Goal: Information Seeking & Learning: Learn about a topic

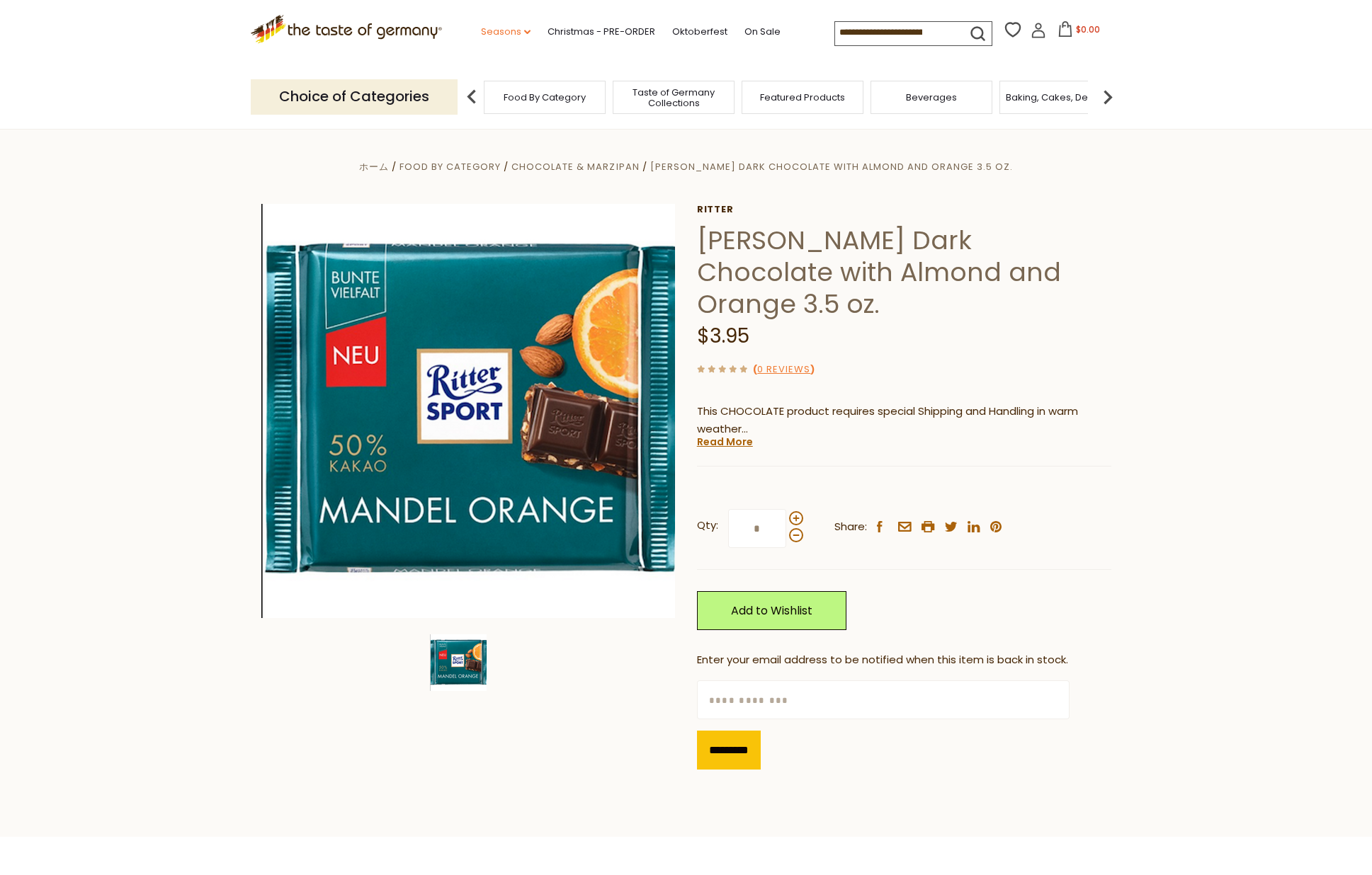
click at [516, 29] on link "Seasons dropdown_arrow" at bounding box center [505, 32] width 50 height 16
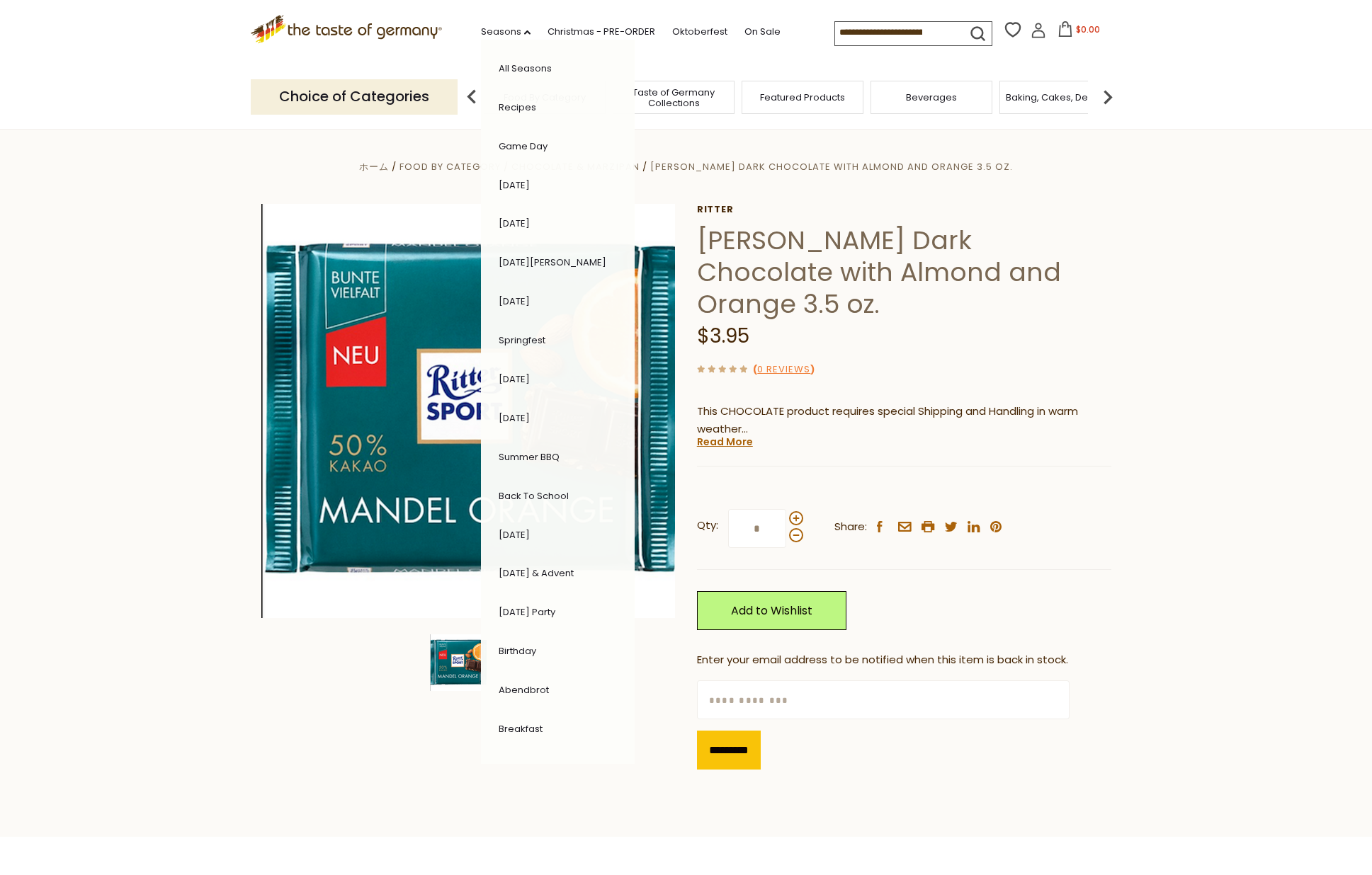
click at [385, 42] on icon ".st0{fill:#EDD300;} .st1{fill:#D33E21;}" at bounding box center [347, 29] width 192 height 29
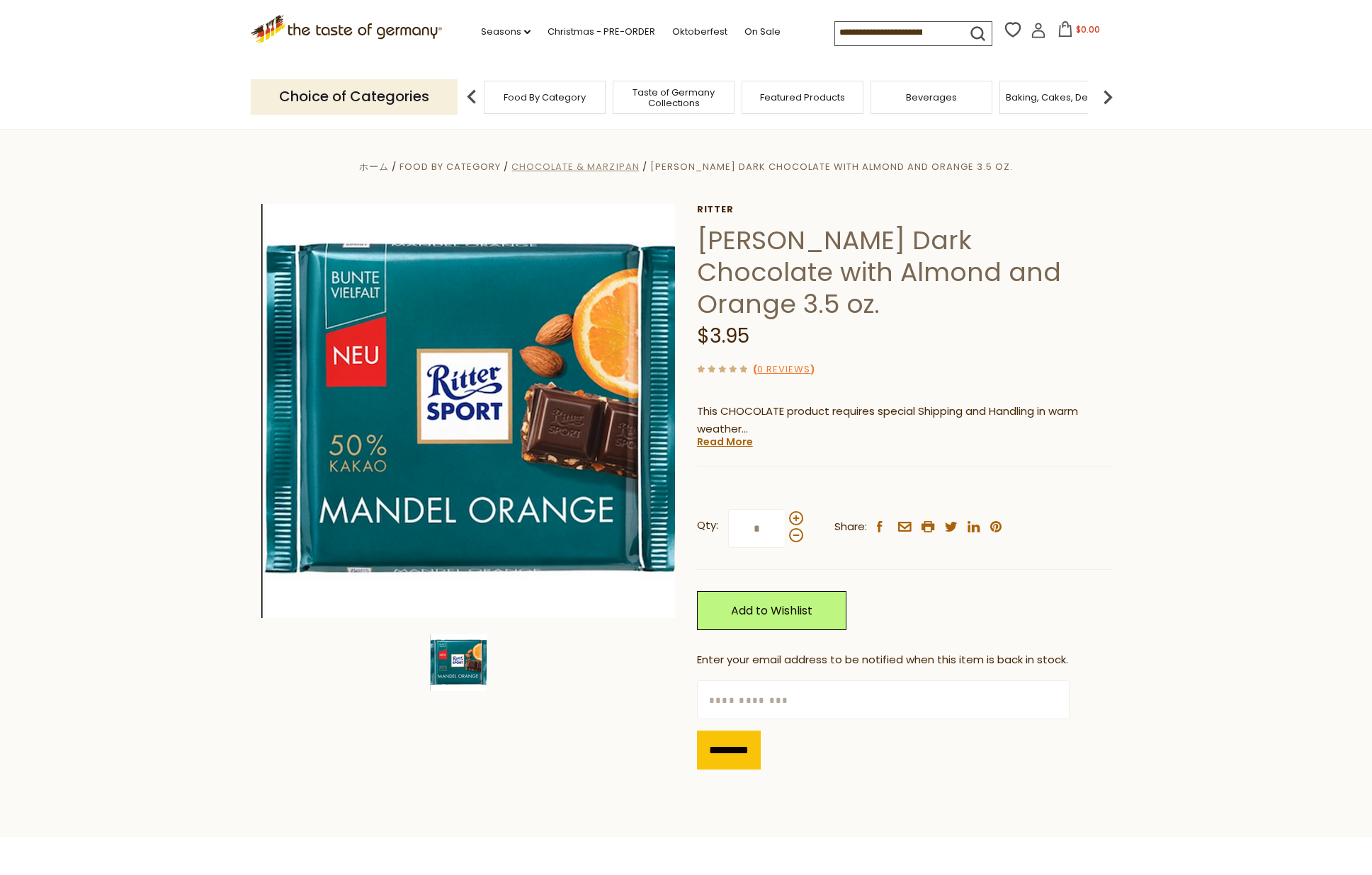
click at [632, 163] on span "Chocolate & Marzipan" at bounding box center [575, 167] width 127 height 13
click at [902, 165] on span "[PERSON_NAME] Dark Chocolate with Almond and Orange 3.5 oz." at bounding box center [832, 167] width 363 height 13
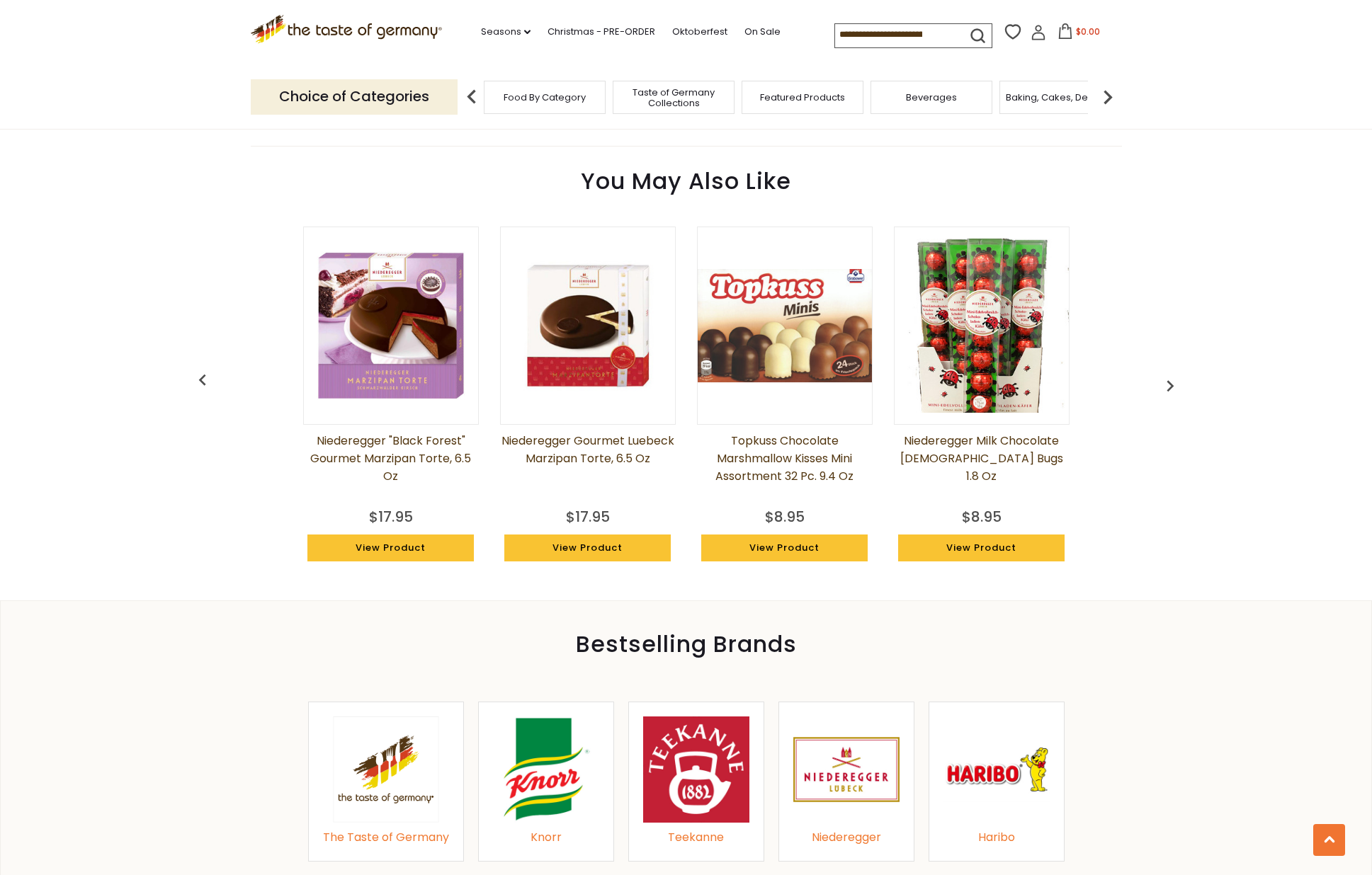
scroll to position [1323, 0]
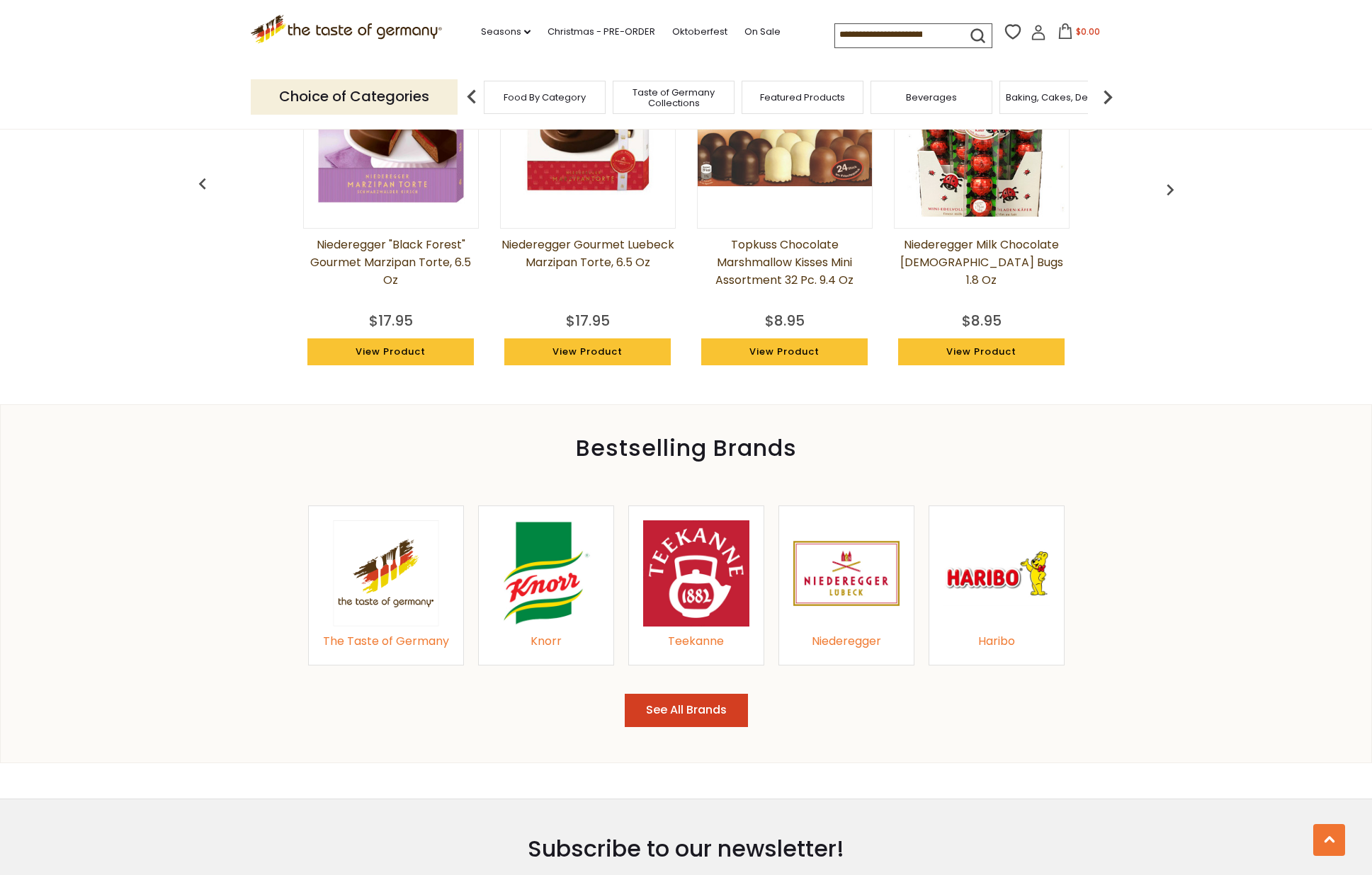
click at [701, 694] on button "See All Brands" at bounding box center [686, 711] width 123 height 34
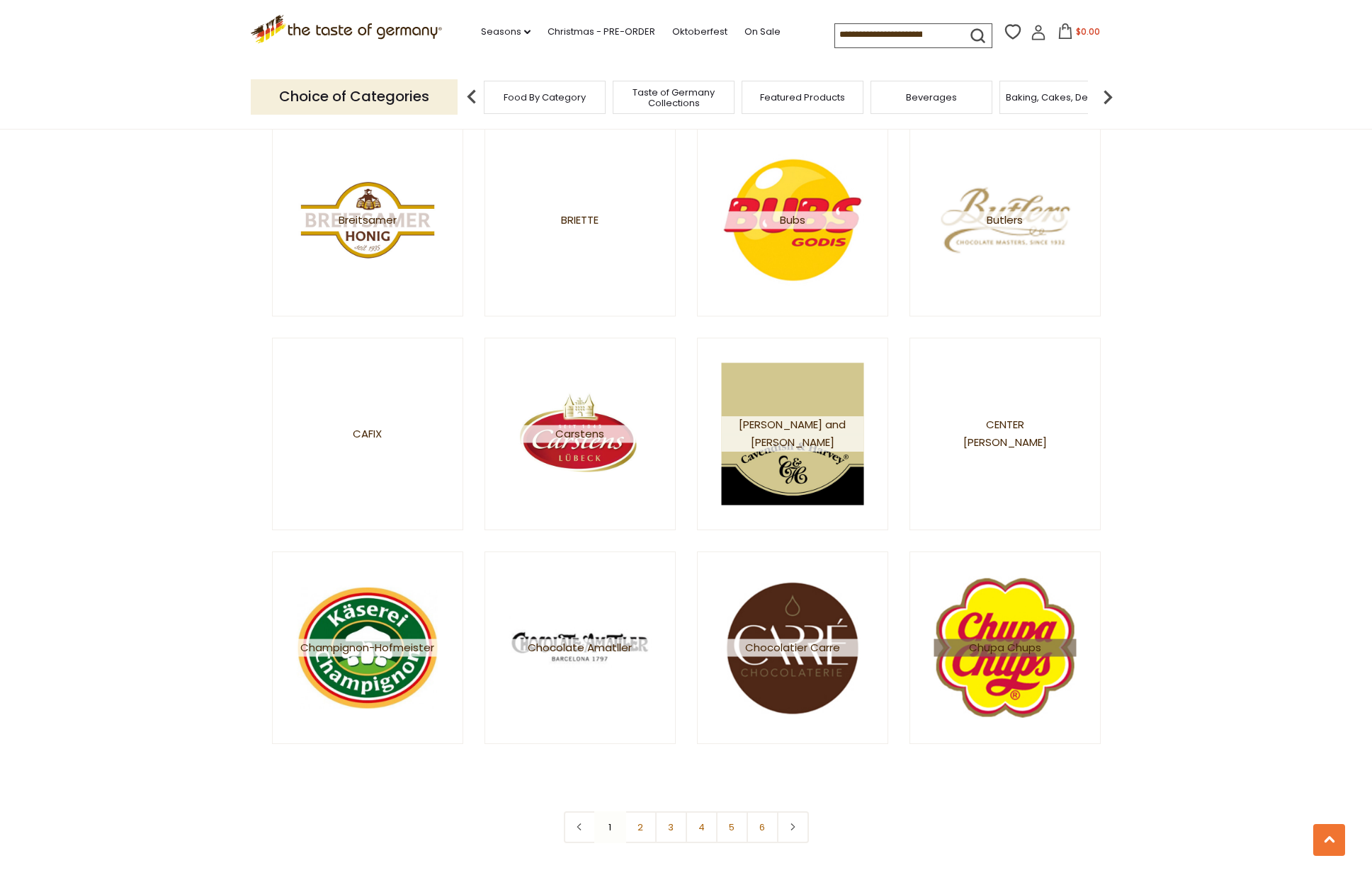
scroll to position [2103, 0]
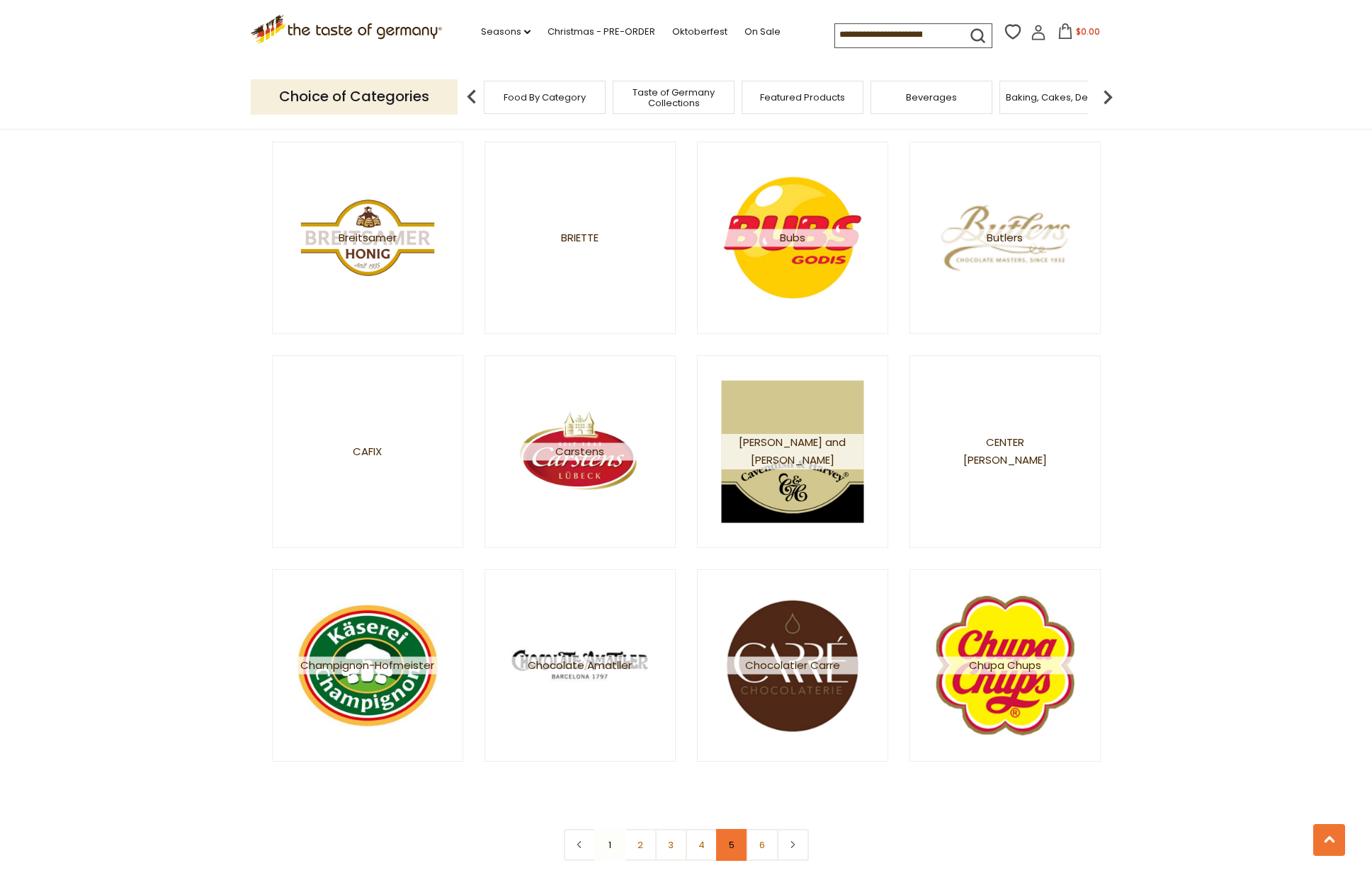
click at [730, 844] on link "5" at bounding box center [732, 845] width 32 height 32
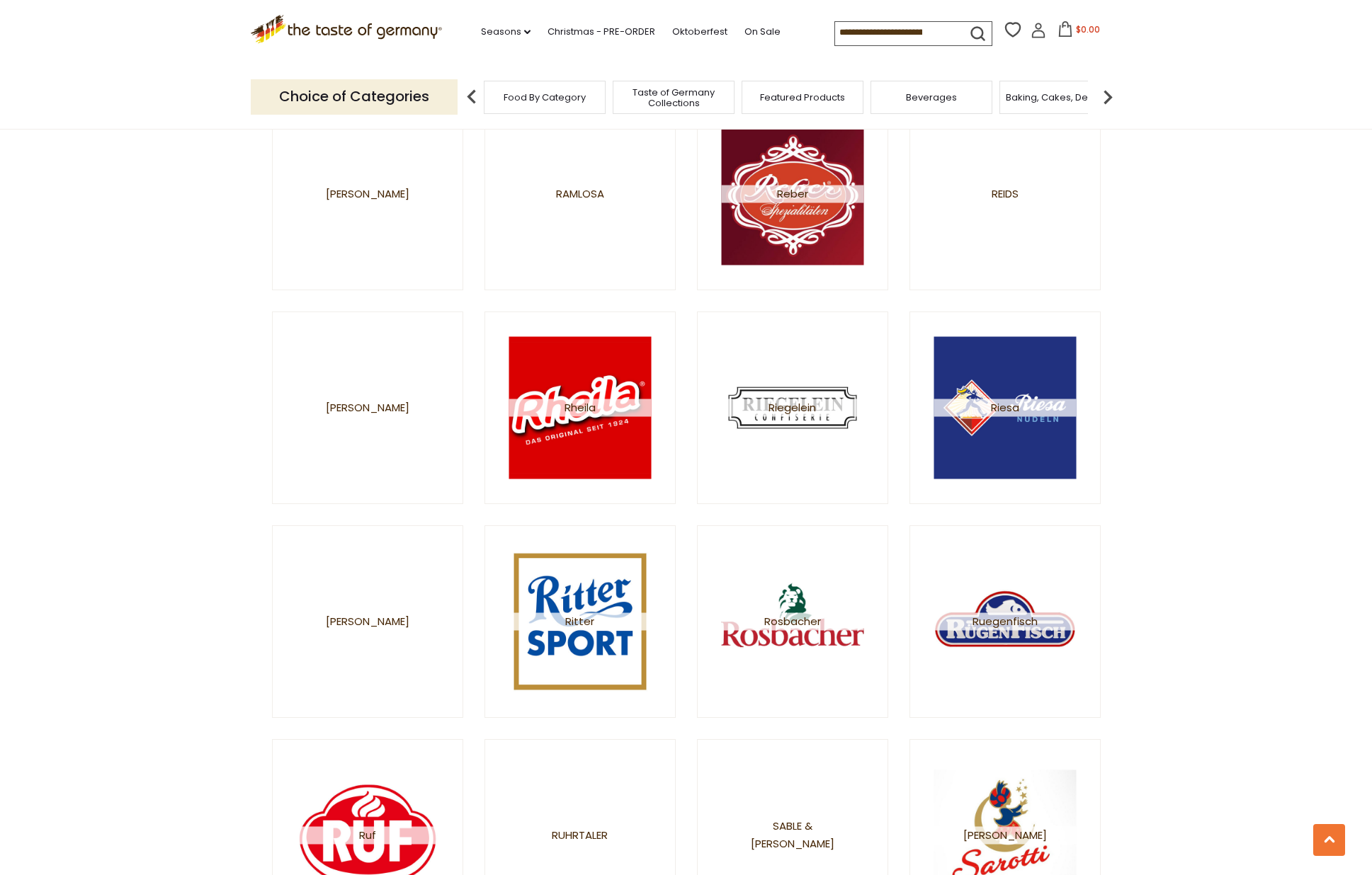
scroll to position [1107, 0]
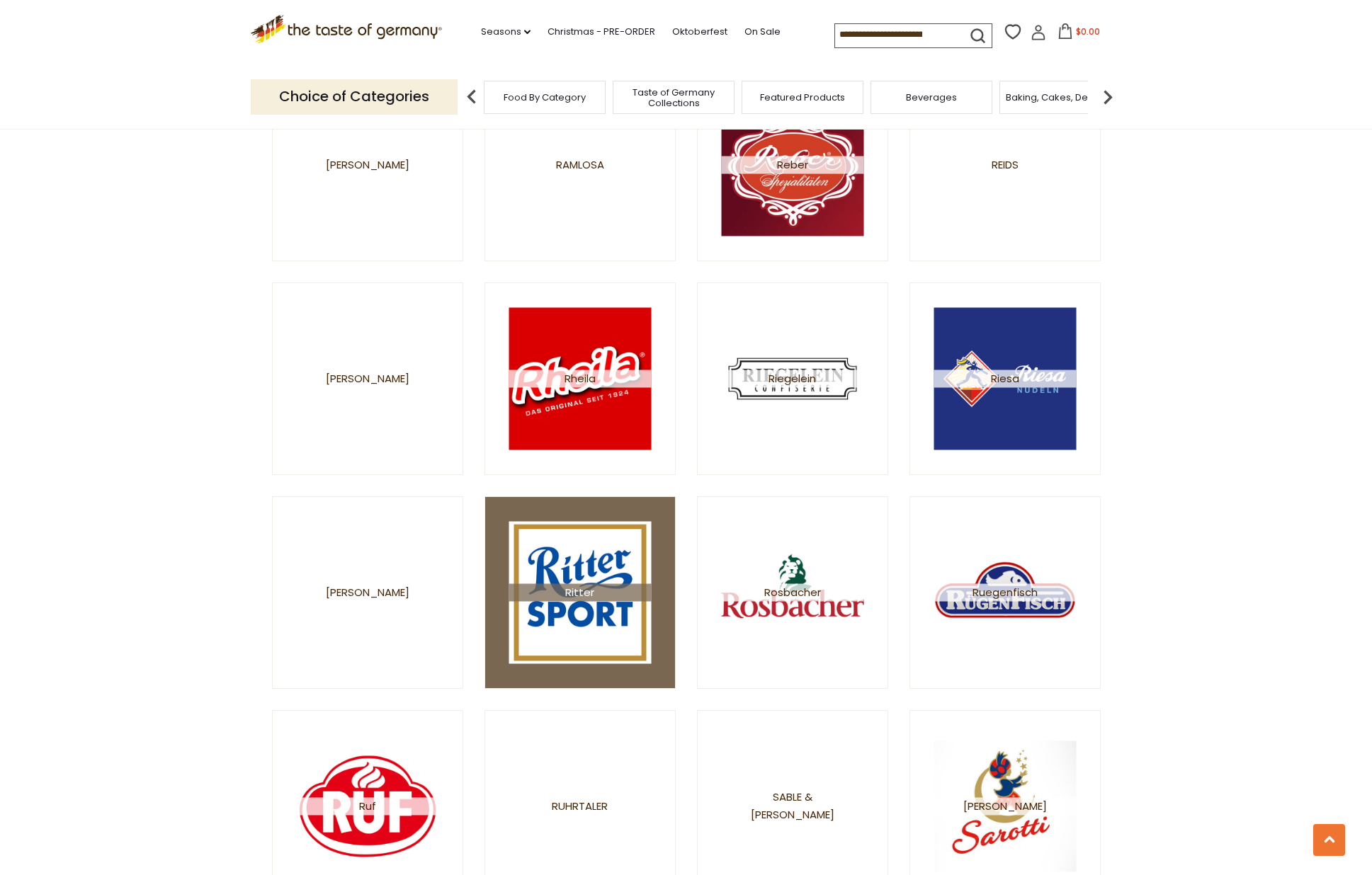
click at [604, 554] on img at bounding box center [579, 591] width 142 height 142
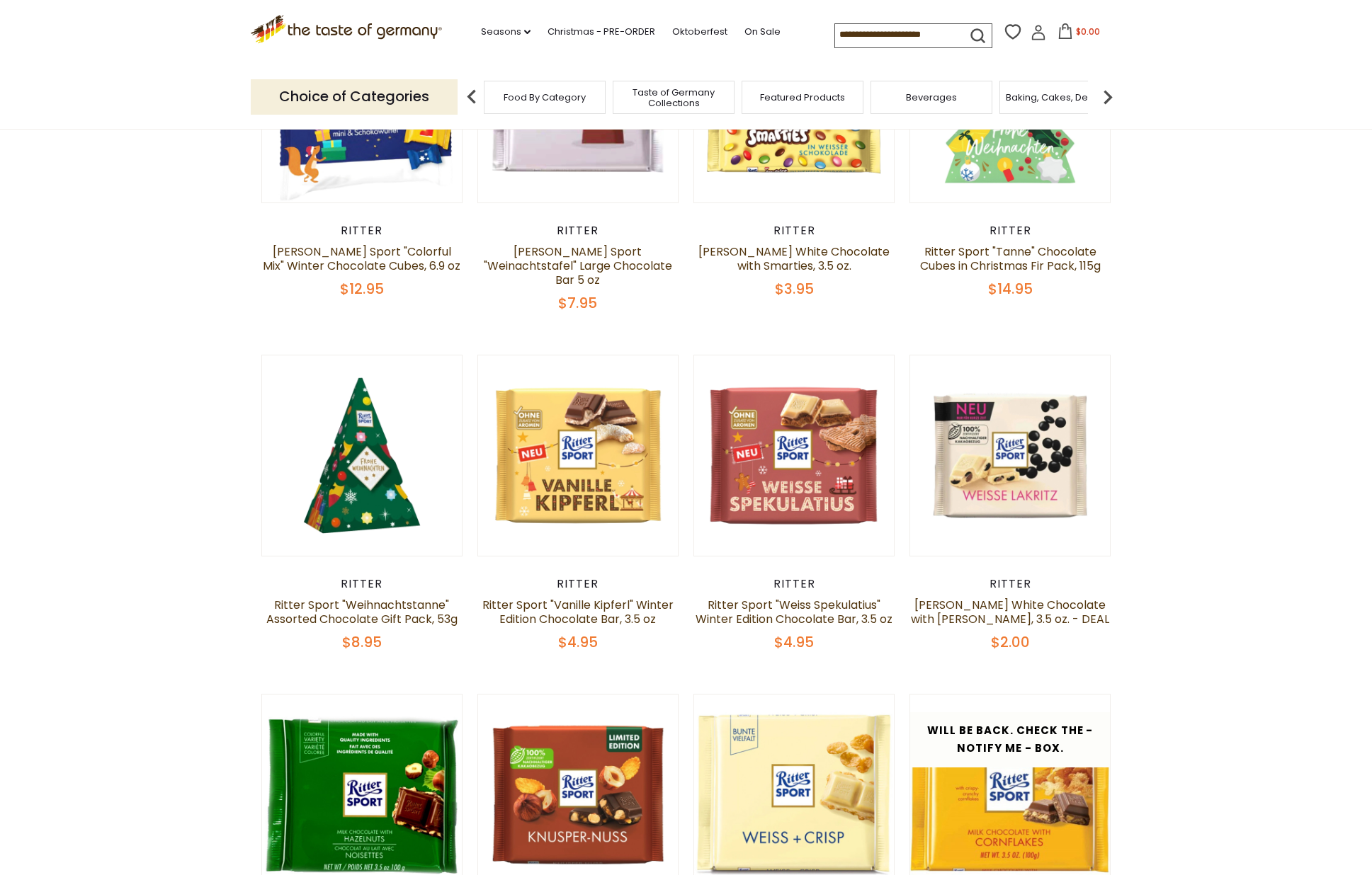
scroll to position [771, 0]
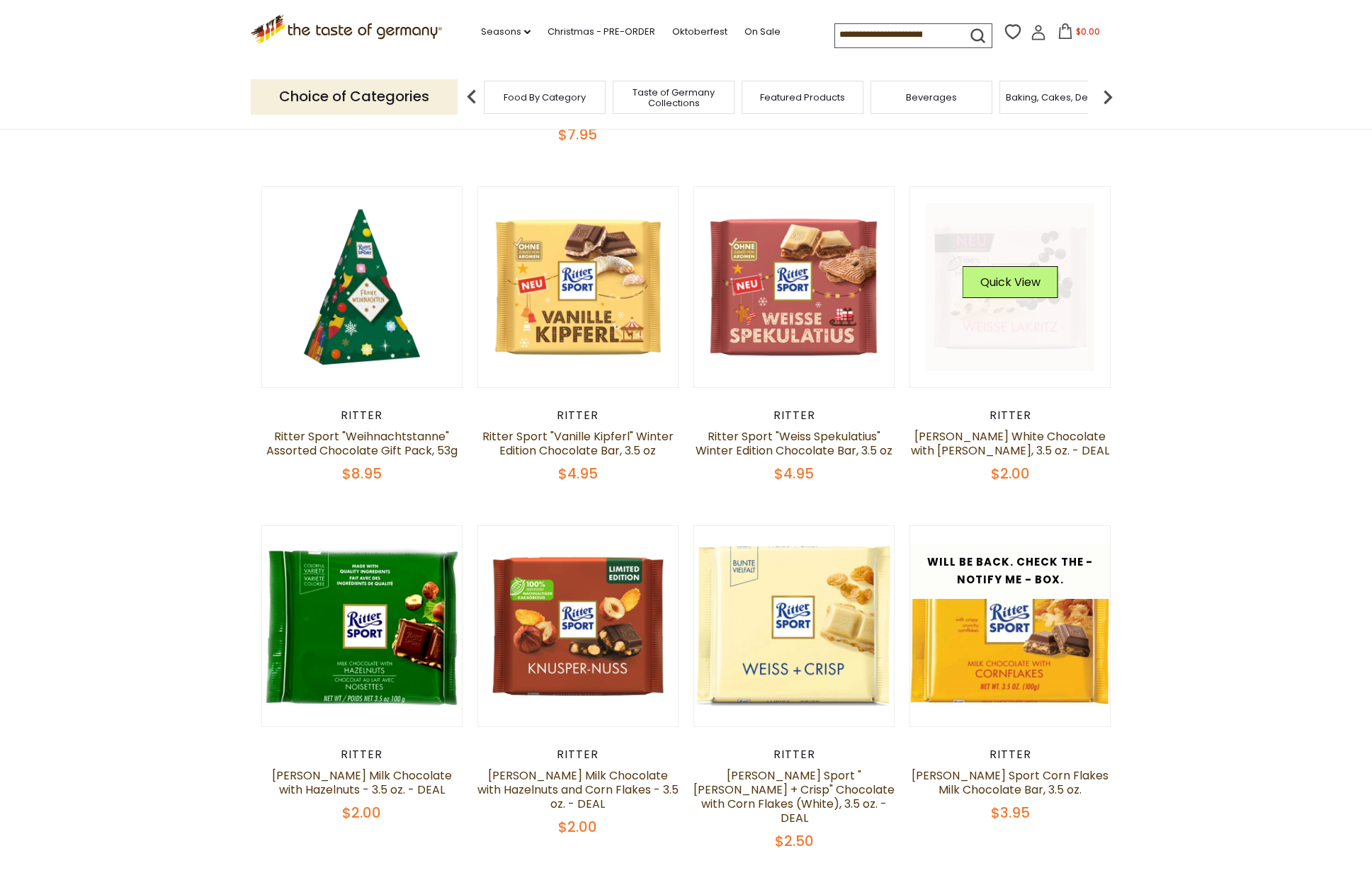
click at [1002, 302] on link at bounding box center [1010, 288] width 168 height 168
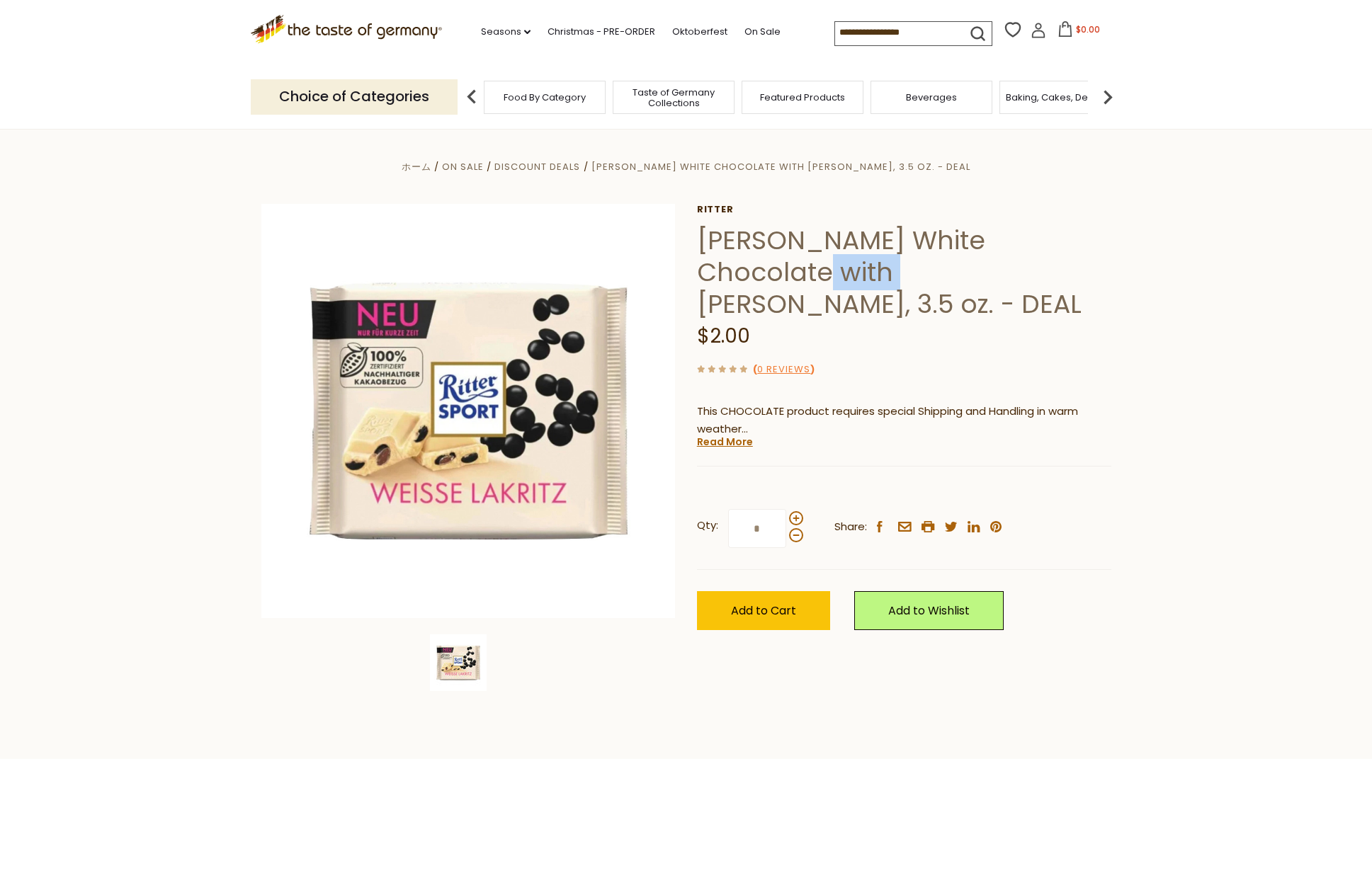
drag, startPoint x: 771, startPoint y: 270, endPoint x: 715, endPoint y: 274, distance: 56.1
click at [715, 274] on h1 "[PERSON_NAME] White Chocolate with [PERSON_NAME], 3.5 oz. - DEAL" at bounding box center [904, 273] width 414 height 96
click at [713, 273] on h1 "[PERSON_NAME] White Chocolate with [PERSON_NAME], 3.5 oz. - DEAL" at bounding box center [904, 273] width 414 height 96
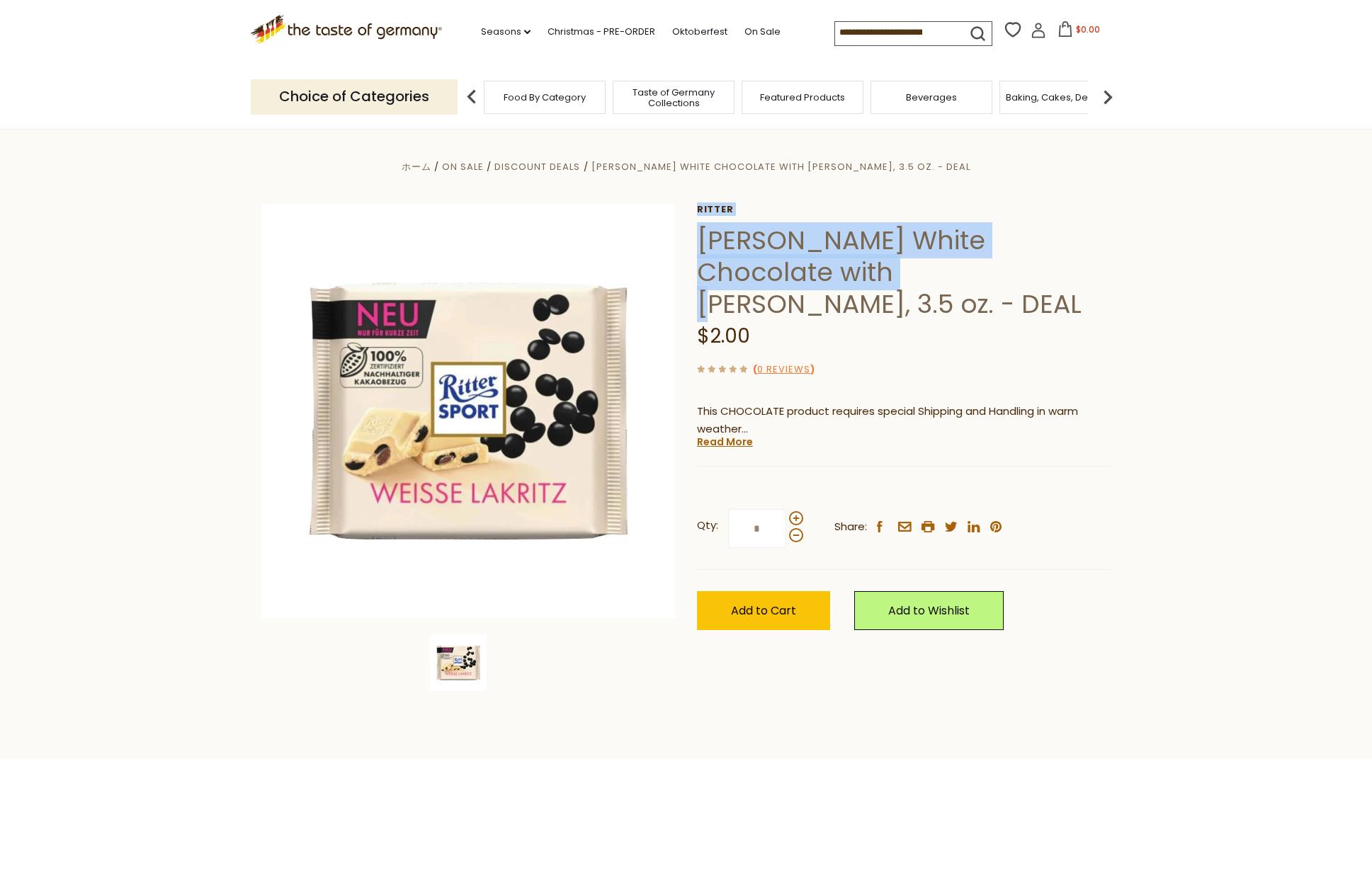
drag, startPoint x: 695, startPoint y: 272, endPoint x: 779, endPoint y: 277, distance: 84.1
click at [779, 277] on div "ホーム On Sale Discount Deals [PERSON_NAME] White Chocolate with [PERSON_NAME], 3.…" at bounding box center [686, 430] width 871 height 544
copy div "[PERSON_NAME] [PERSON_NAME] White Chocolate with [PERSON_NAME],"
